Goal: Register for event/course

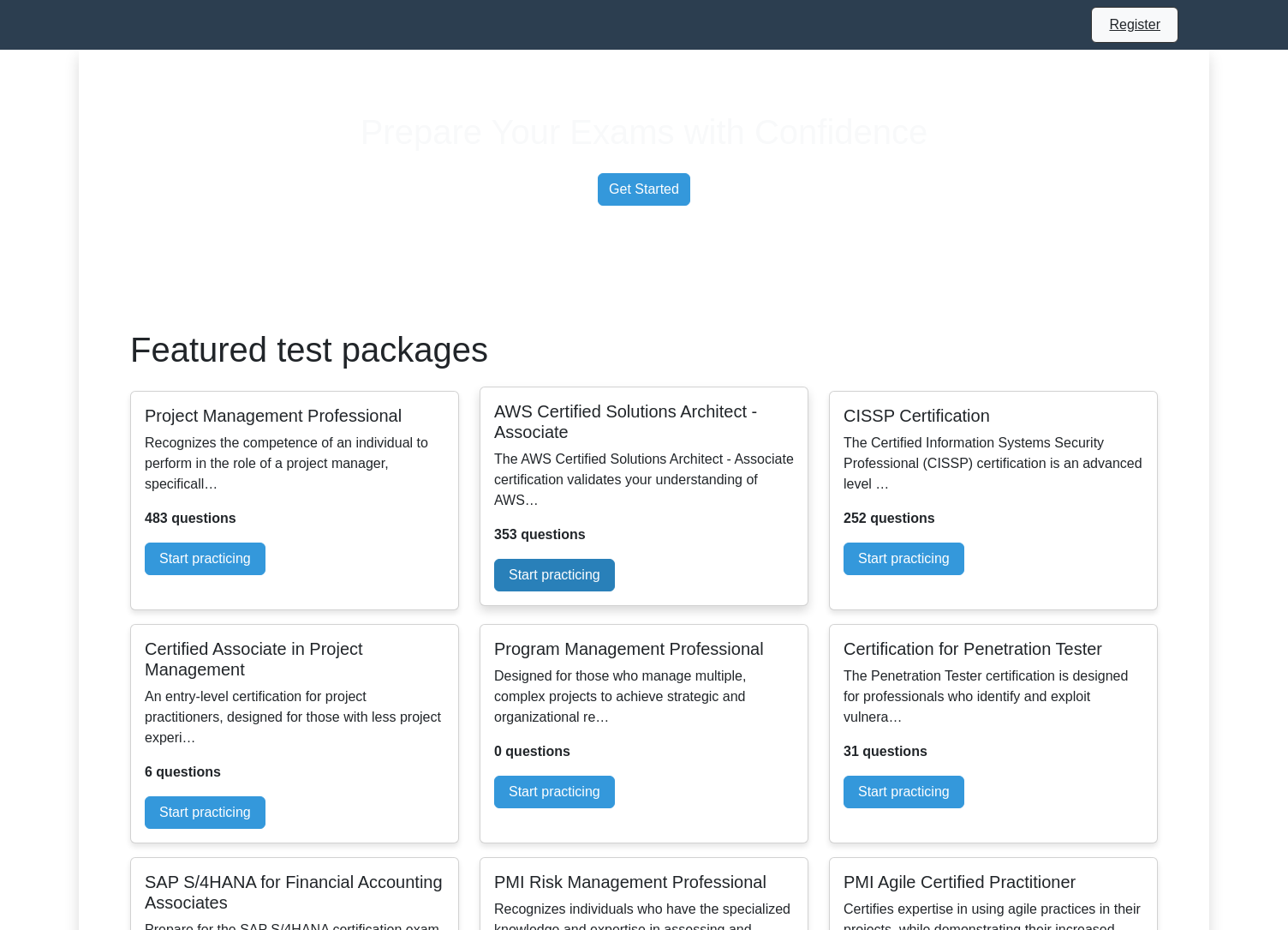
click at [615, 591] on link "Start practicing" at bounding box center [555, 575] width 121 height 33
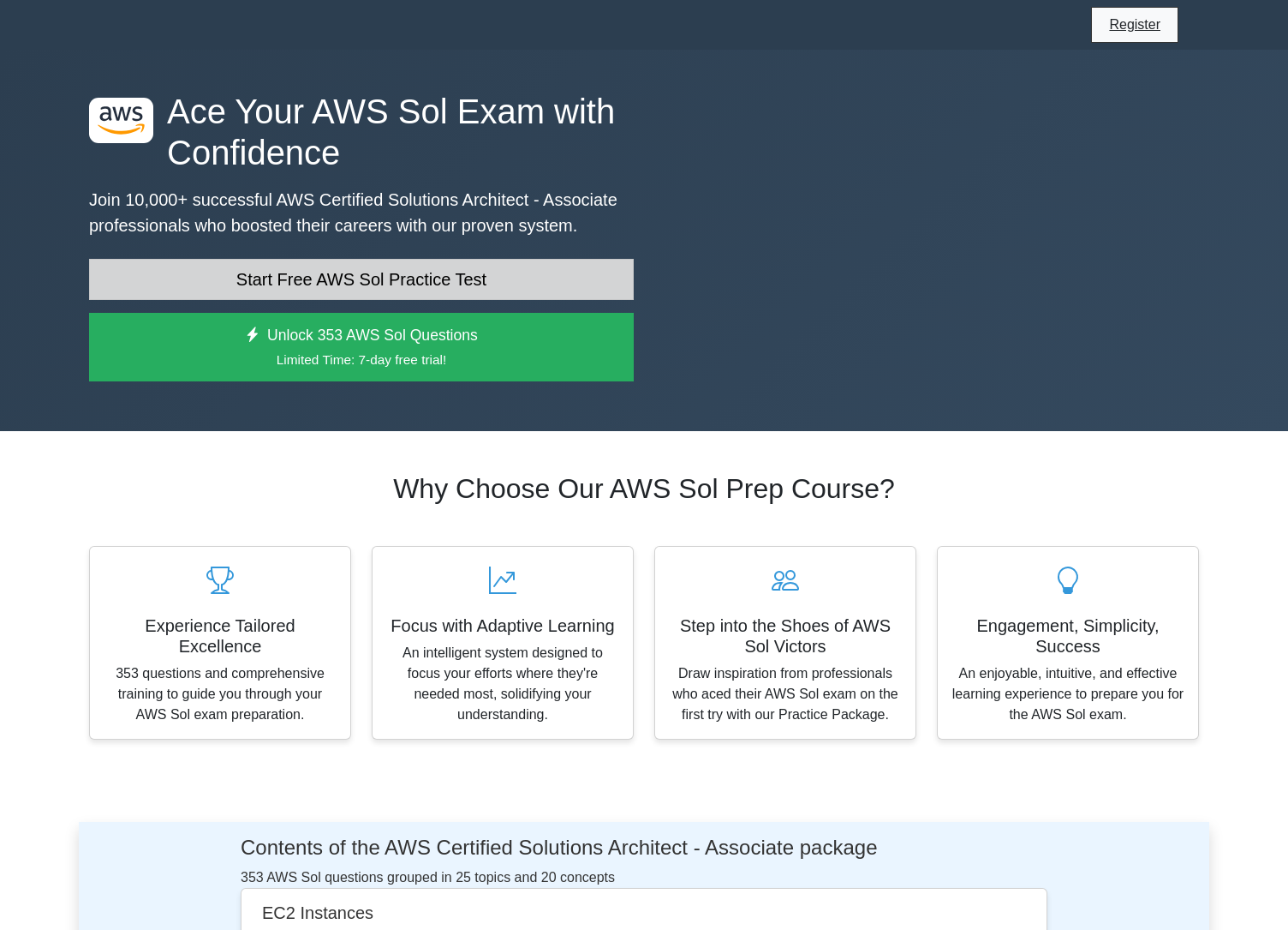
click at [498, 300] on link "Start Free AWS Sol Practice Test" at bounding box center [361, 279] width 545 height 41
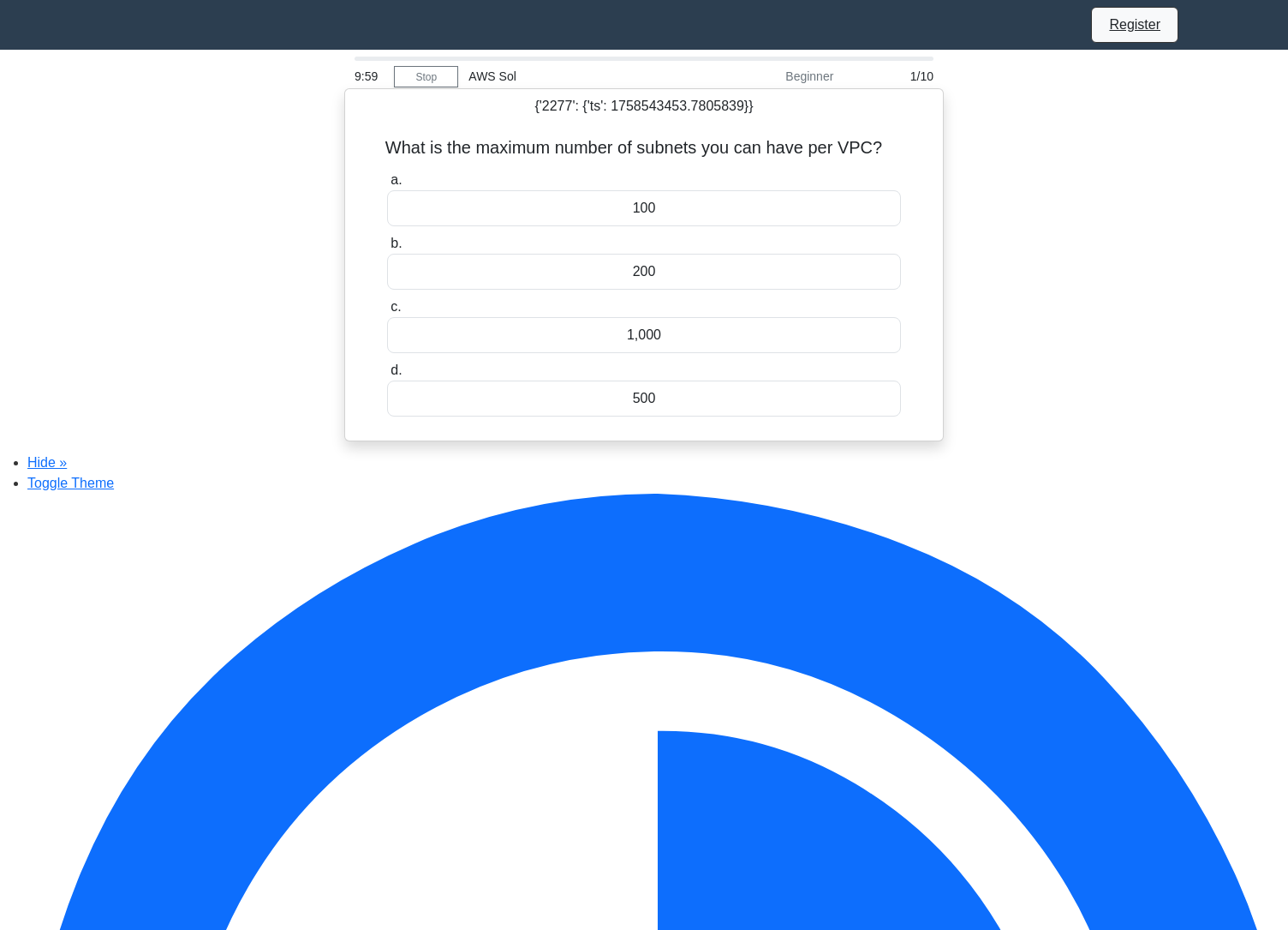
click at [648, 200] on div "100" at bounding box center [644, 208] width 514 height 36
click at [387, 186] on input "a. 100" at bounding box center [387, 180] width 0 height 11
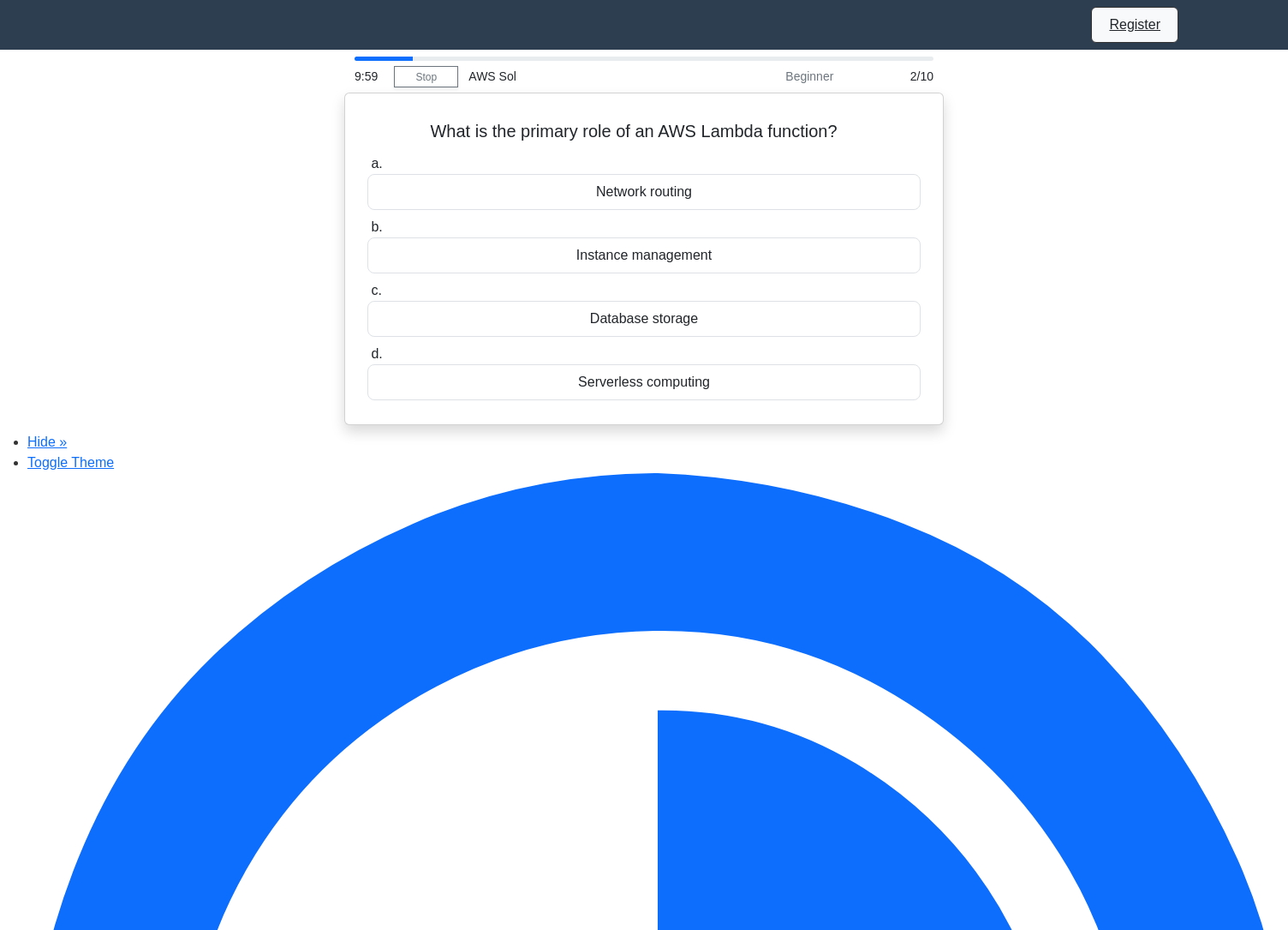
click at [648, 200] on div "Network routing" at bounding box center [644, 192] width 554 height 36
click at [367, 169] on input "a. Network routing" at bounding box center [367, 163] width 0 height 11
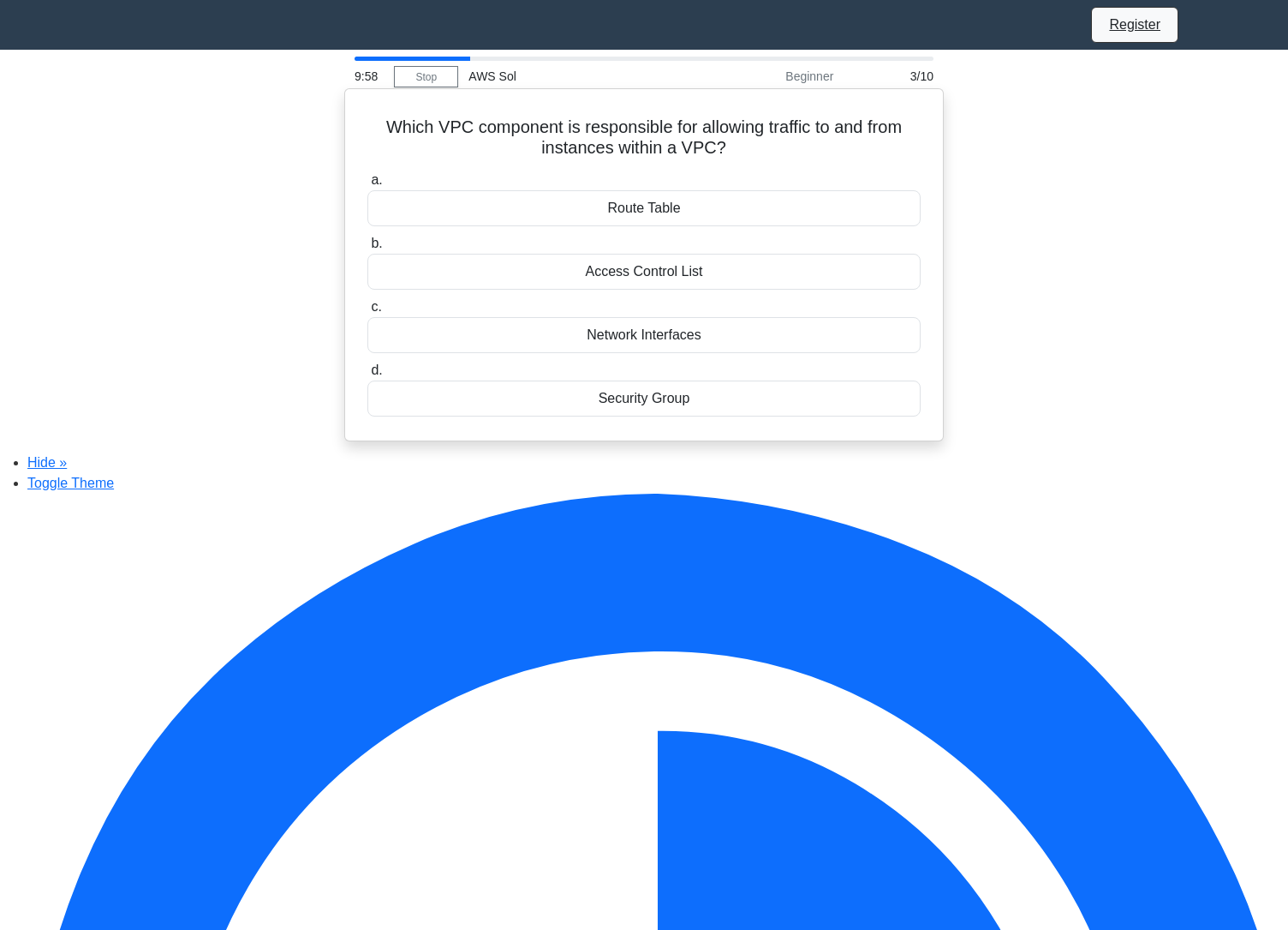
click at [652, 206] on div "Route Table" at bounding box center [644, 208] width 554 height 36
click at [367, 186] on input "a. Route Table" at bounding box center [367, 180] width 0 height 11
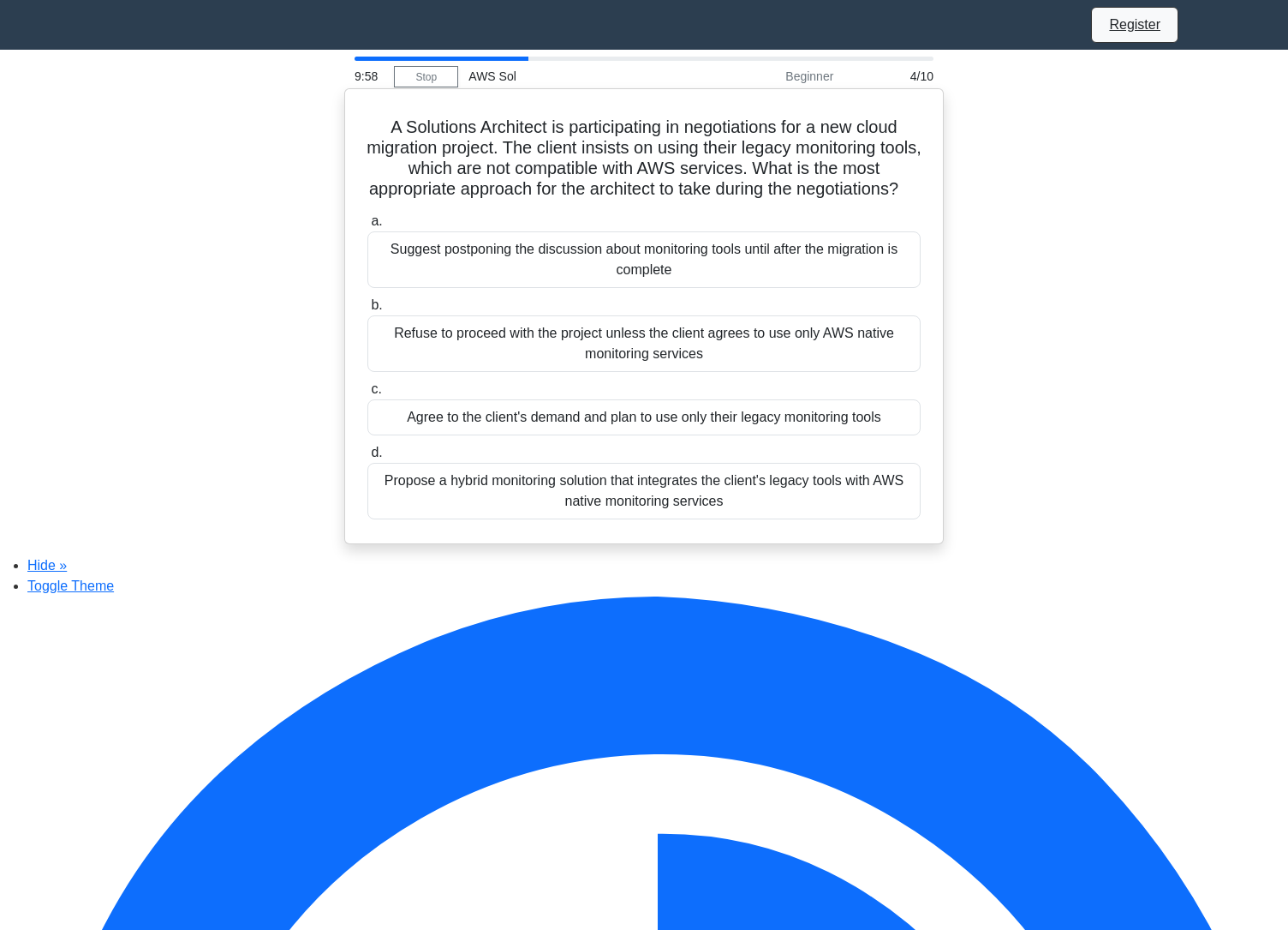
click at [681, 277] on div "Suggest postponing the discussion about monitoring tools until after the migrat…" at bounding box center [644, 259] width 554 height 56
click at [367, 227] on input "a. Suggest postponing the discussion about monitoring tools until after the mig…" at bounding box center [367, 221] width 0 height 11
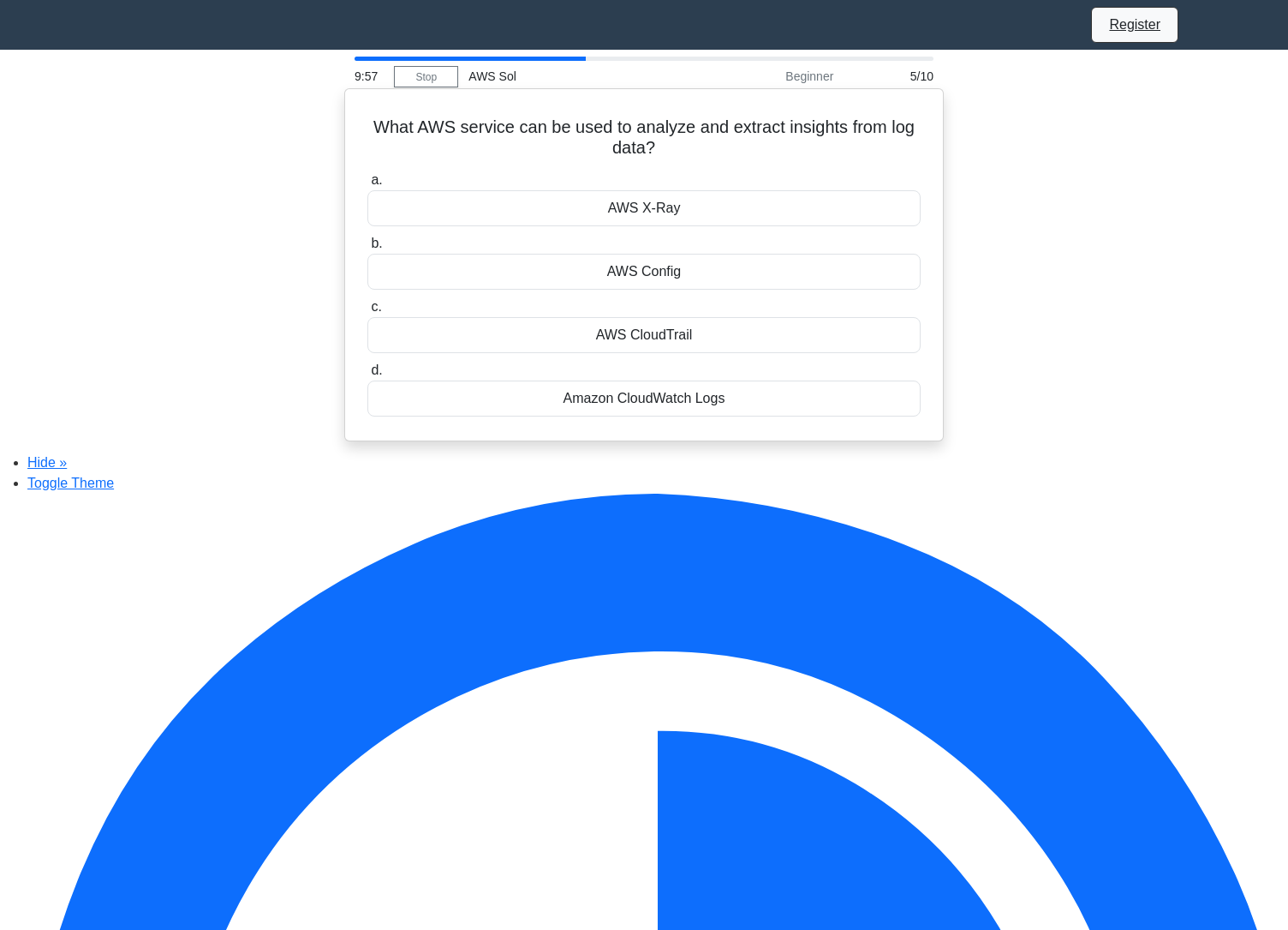
click at [693, 216] on div "AWS X-Ray" at bounding box center [644, 208] width 554 height 36
click at [367, 186] on input "a. AWS X-Ray" at bounding box center [367, 180] width 0 height 11
click at [688, 226] on div "1 KB" at bounding box center [644, 208] width 554 height 36
click at [367, 186] on input "a. 1 KB" at bounding box center [367, 180] width 0 height 11
click at [688, 223] on div "Amazon RDS" at bounding box center [644, 208] width 554 height 36
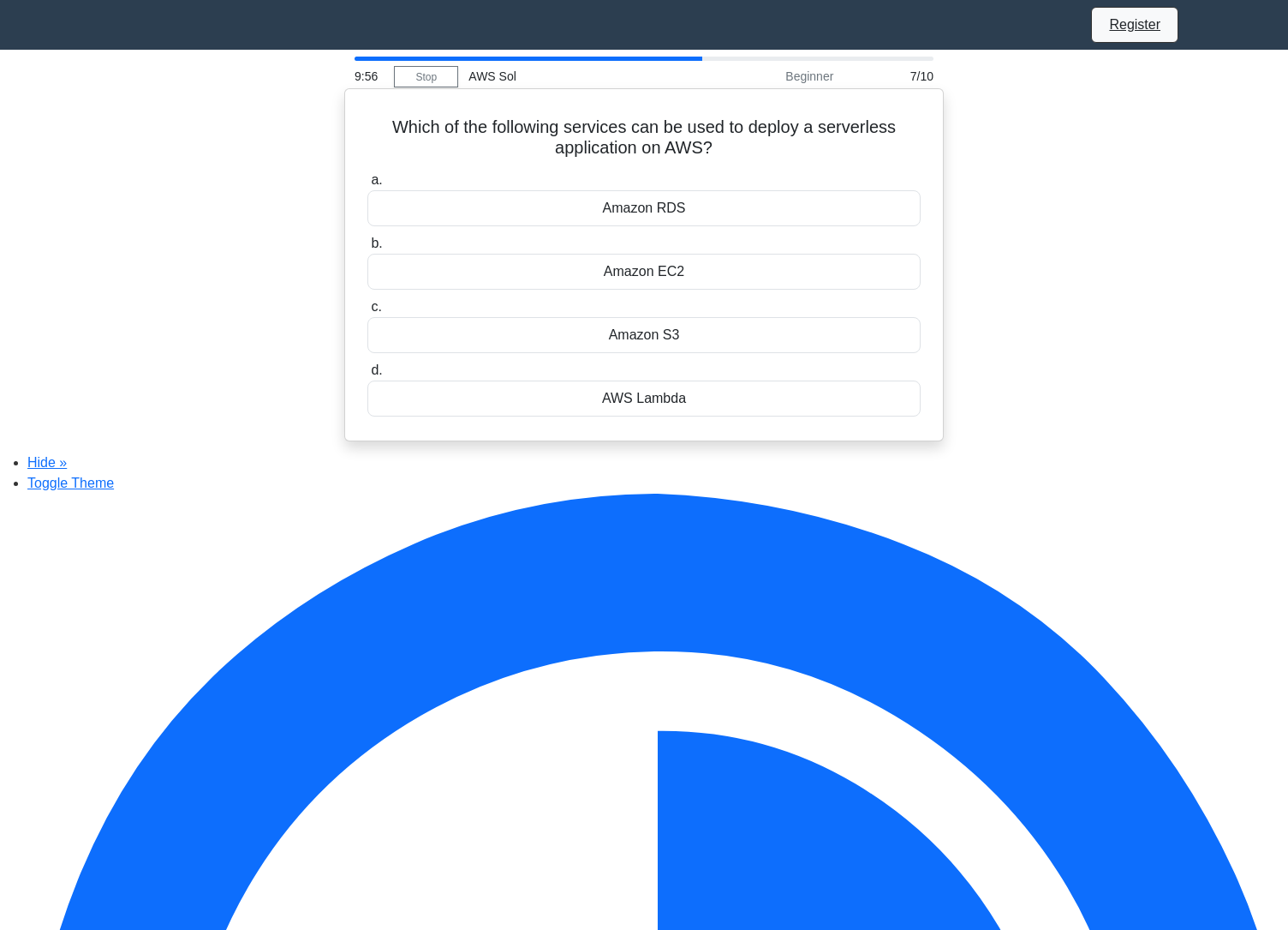
click at [367, 186] on input "a. Amazon RDS" at bounding box center [367, 180] width 0 height 11
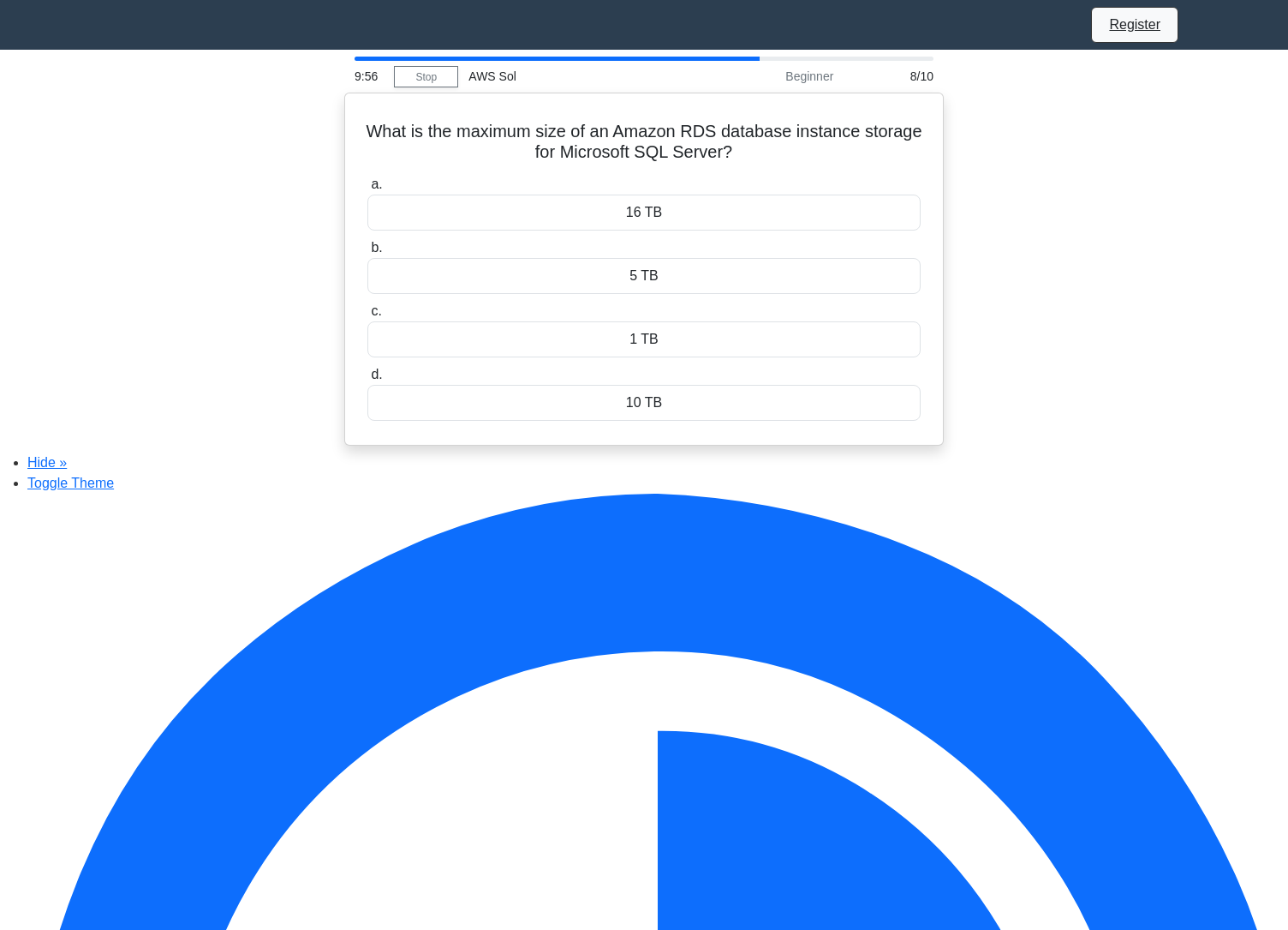
click at [688, 223] on div "16 TB" at bounding box center [644, 213] width 554 height 36
click at [367, 190] on input "a. 16 TB" at bounding box center [367, 184] width 0 height 11
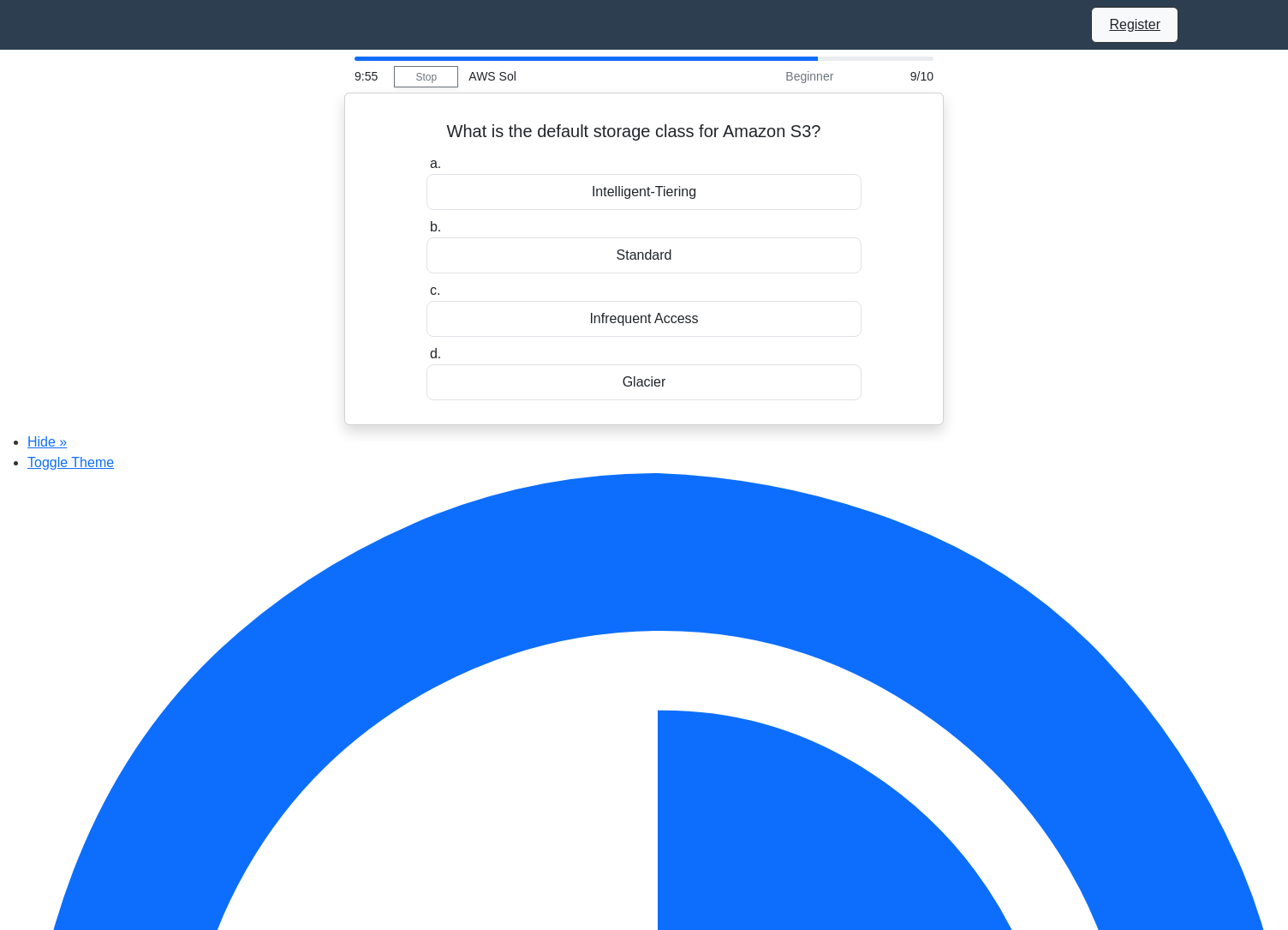
click at [688, 223] on label "b. Standard" at bounding box center [644, 245] width 436 height 56
click at [427, 223] on input "b. Standard" at bounding box center [427, 227] width 0 height 11
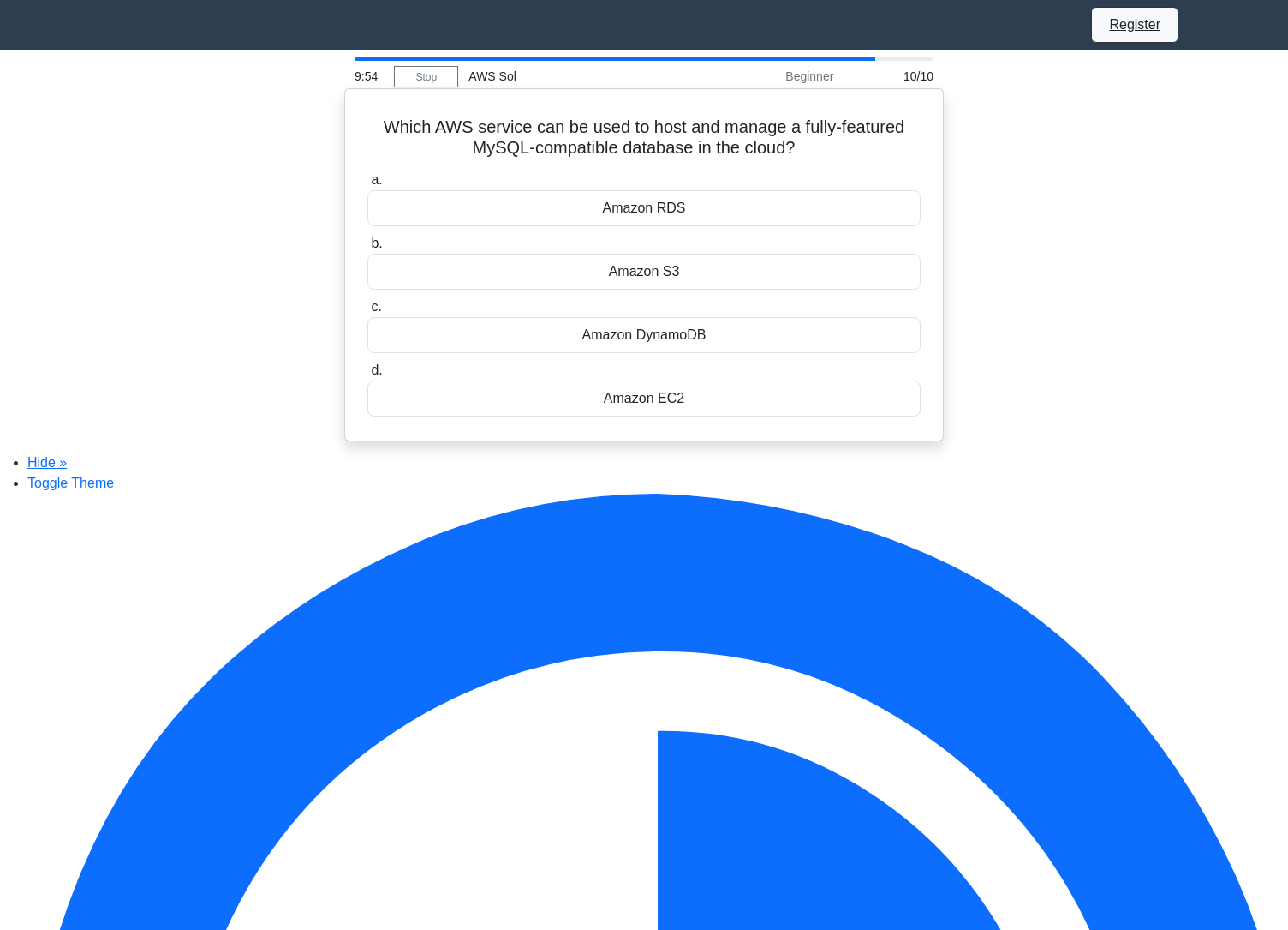
click at [694, 202] on div "Amazon RDS" at bounding box center [644, 208] width 554 height 36
click at [367, 186] on input "a. Amazon RDS" at bounding box center [367, 180] width 0 height 11
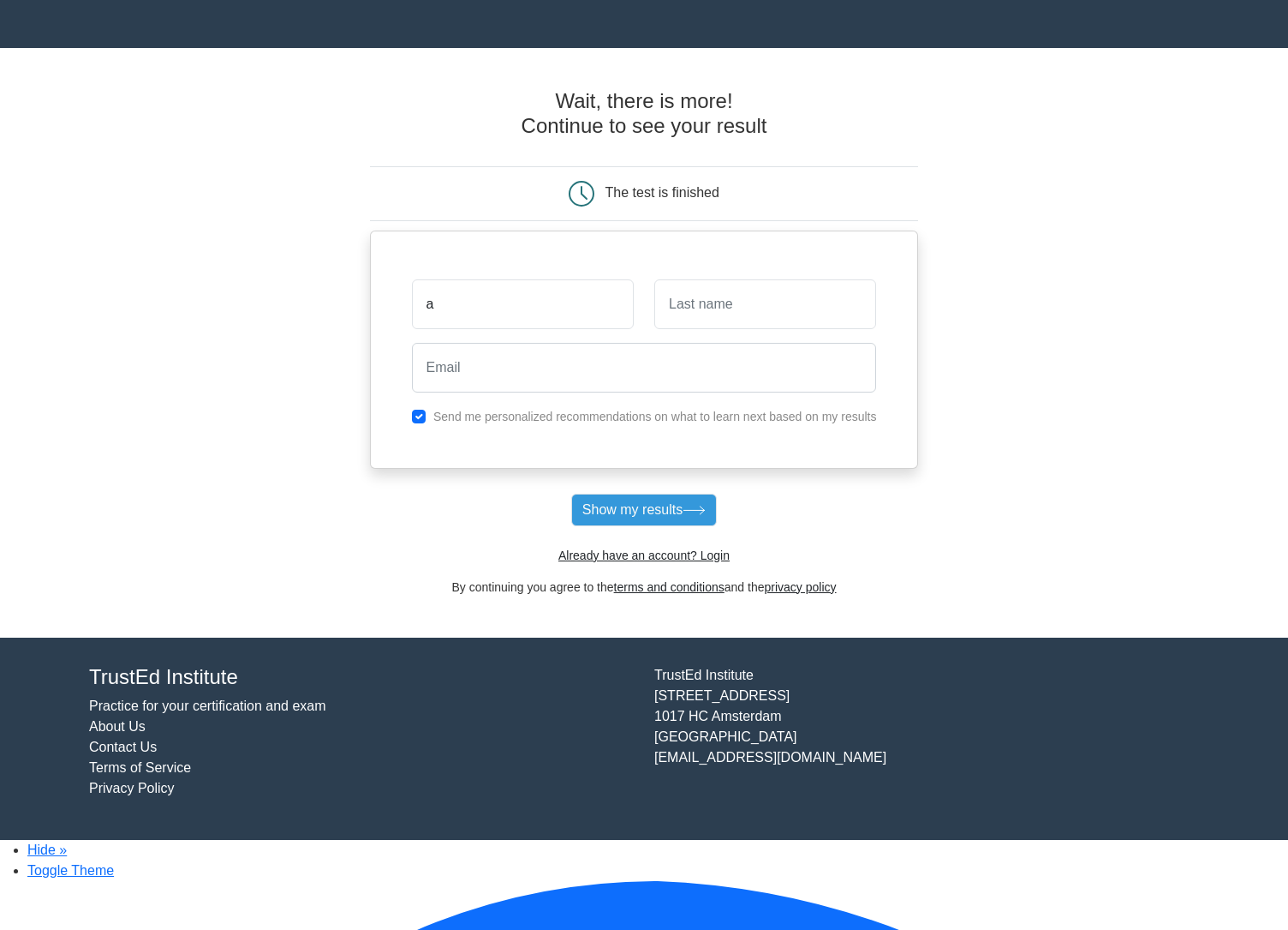
type input "a"
click at [722, 322] on input "text" at bounding box center [765, 304] width 222 height 50
type input "a"
click at [662, 379] on input "email" at bounding box center [644, 368] width 465 height 50
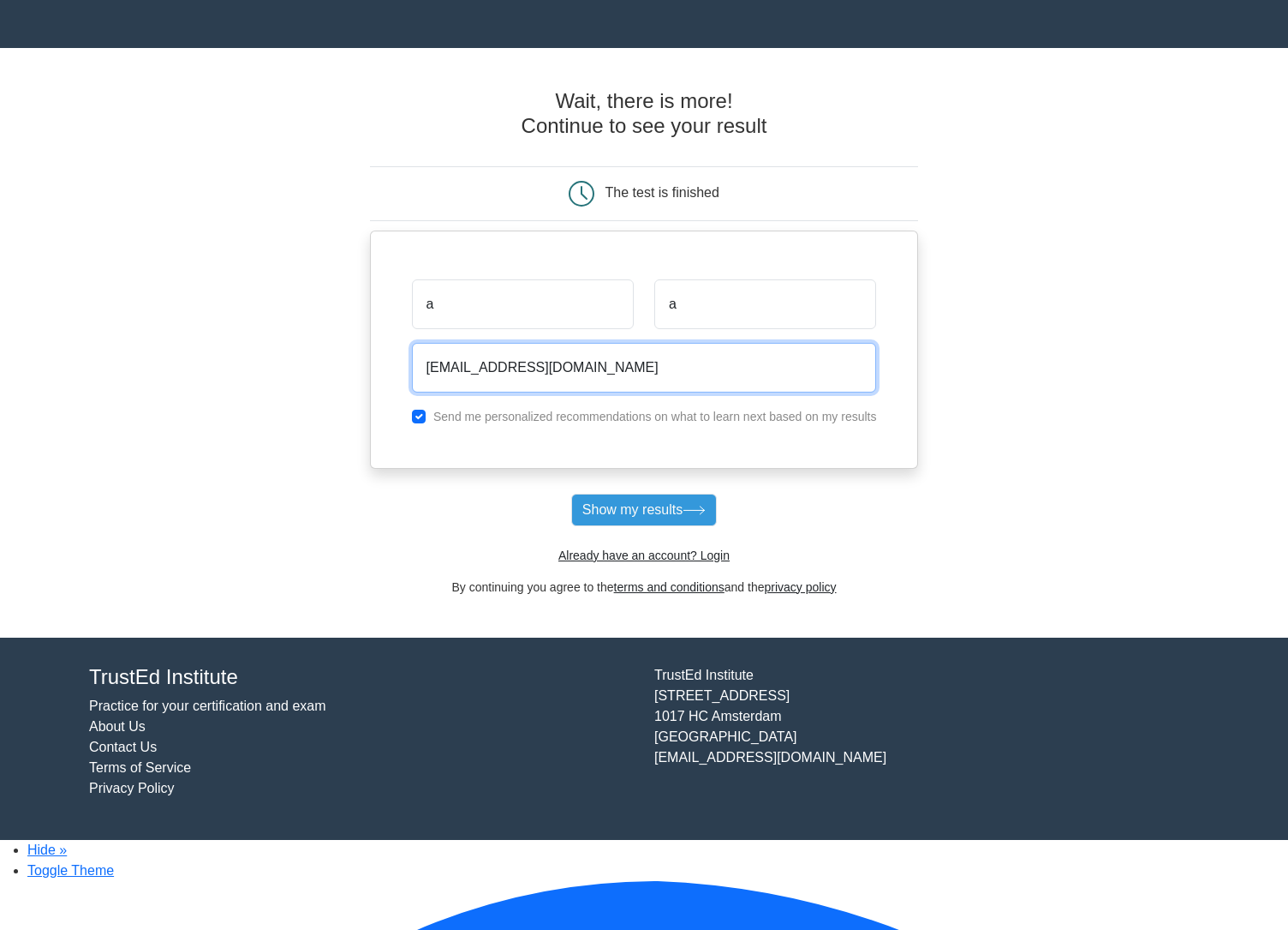
click at [463, 372] on input "jelmer@woovar.com" at bounding box center [644, 368] width 465 height 50
type input "jelmer+141241afadsfasdf@woovar.com"
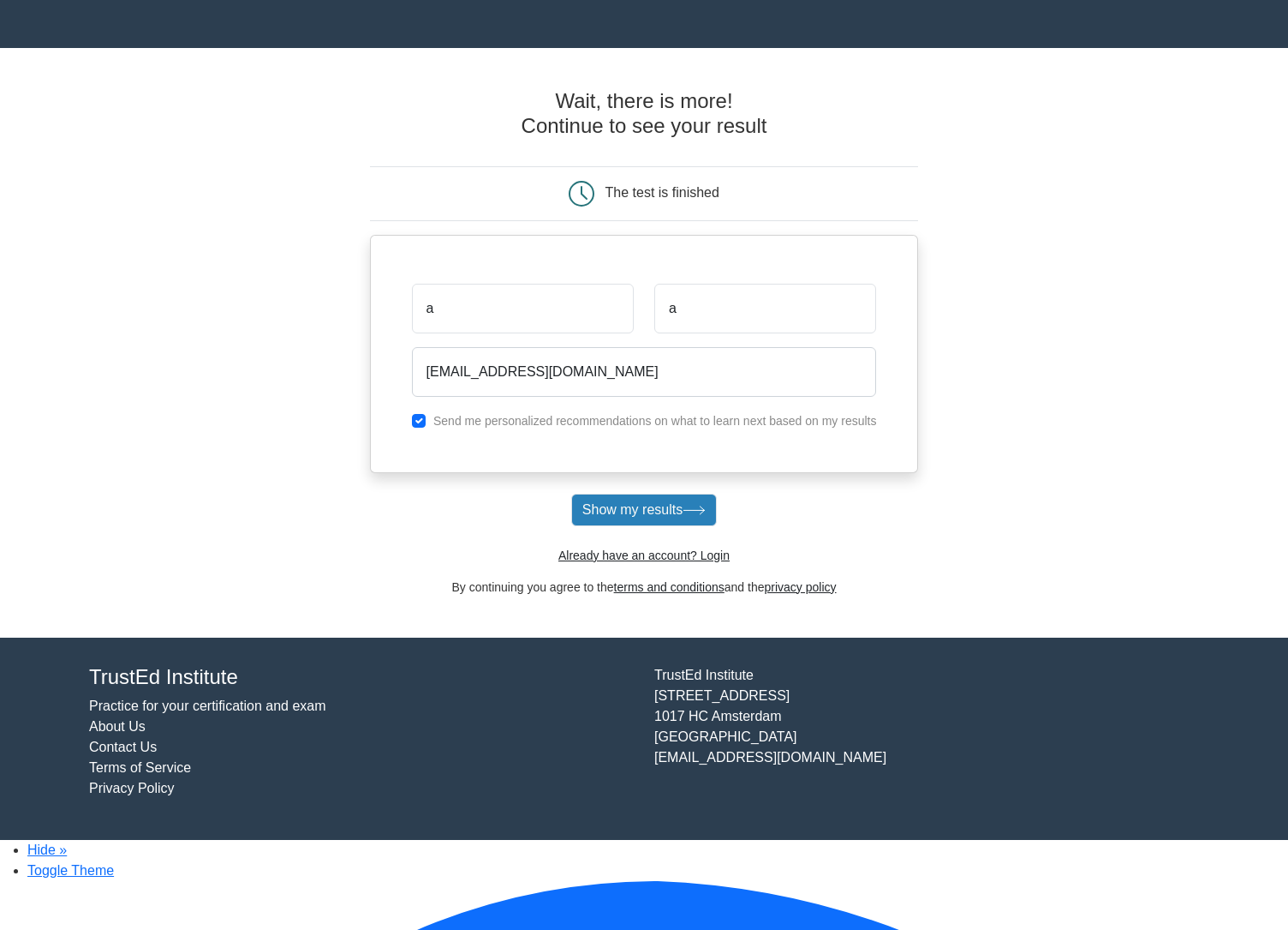
click at [681, 526] on button "Show my results" at bounding box center [644, 510] width 146 height 33
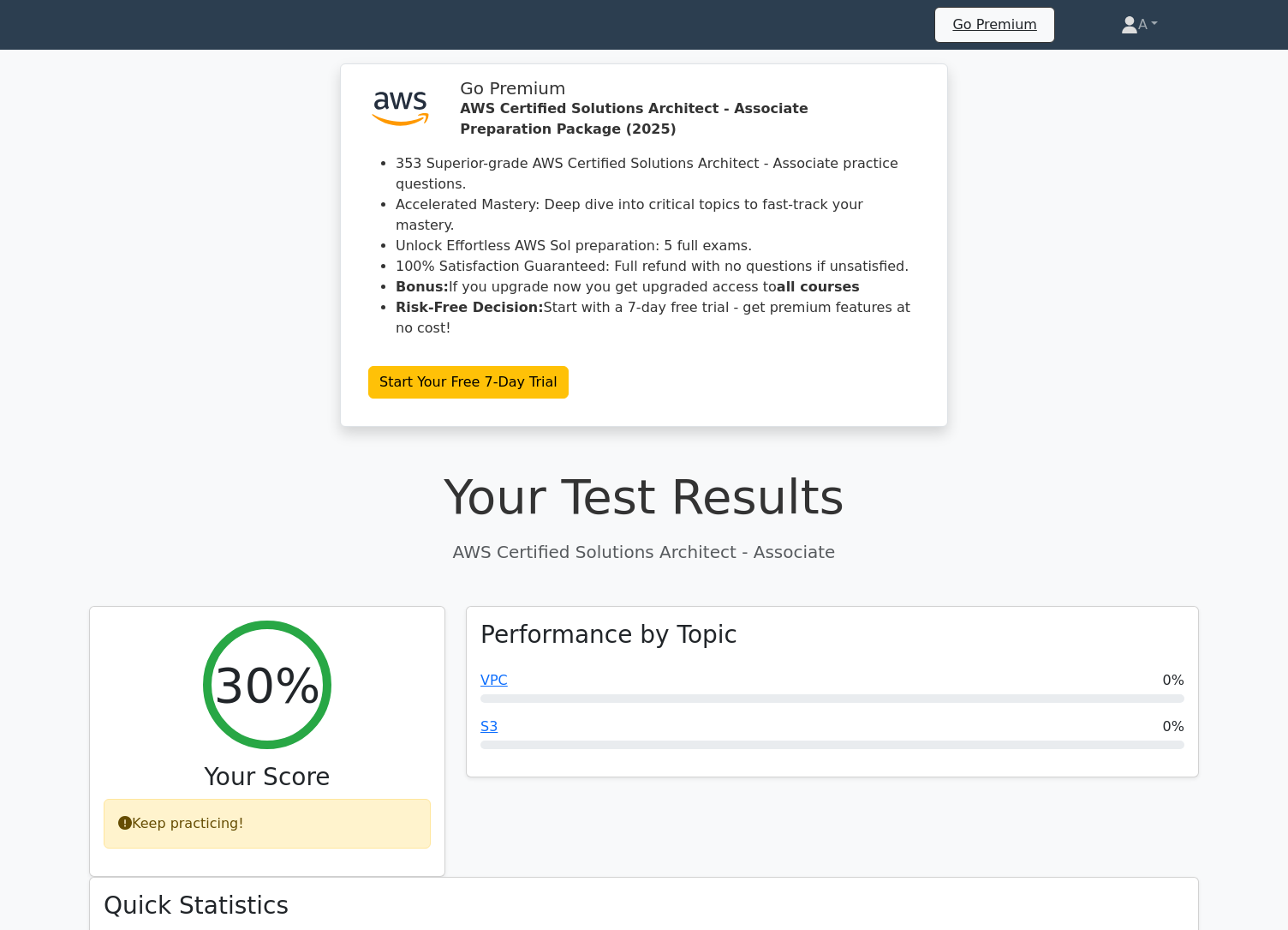
click at [89, 27] on icon at bounding box center [89, 27] width 0 height 0
